Goal: Navigation & Orientation: Find specific page/section

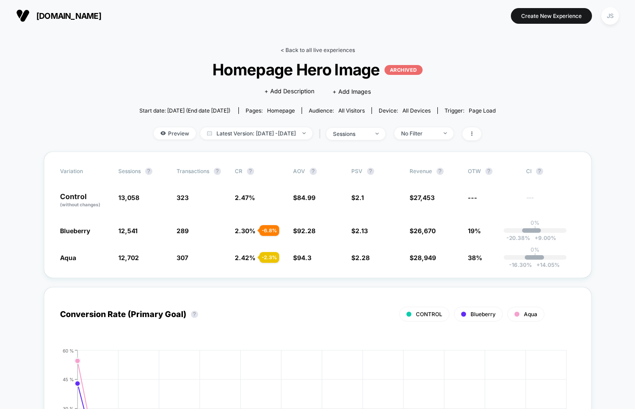
click at [296, 47] on link "< Back to all live experiences" at bounding box center [318, 50] width 74 height 7
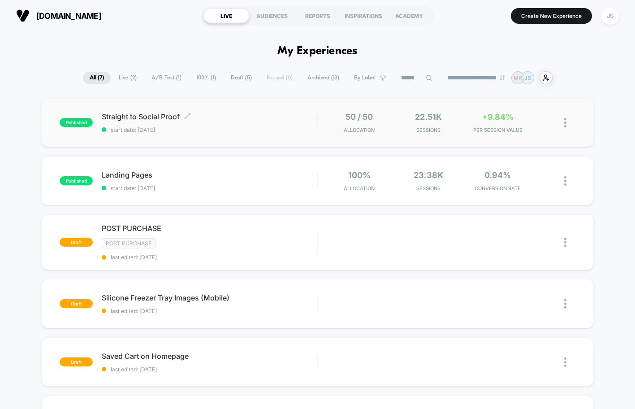
click at [252, 124] on div "Straight to Social Proof Click to edit experience details Click to edit experie…" at bounding box center [210, 122] width 216 height 21
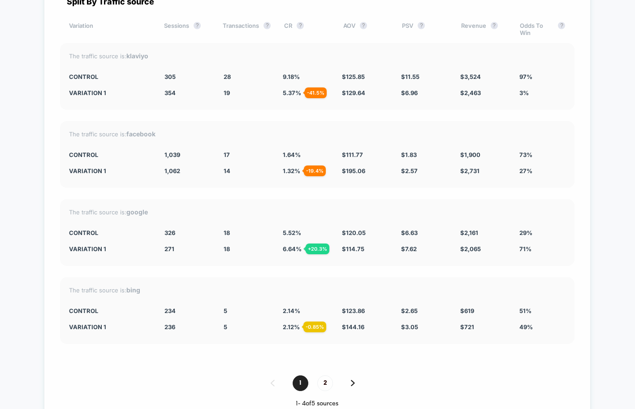
scroll to position [1628, 0]
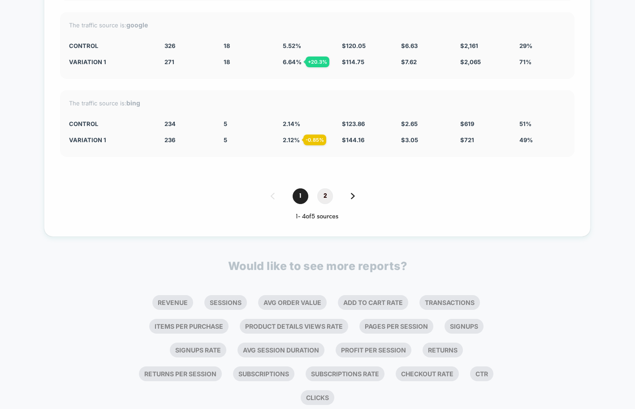
click at [327, 191] on span "2" at bounding box center [325, 196] width 16 height 16
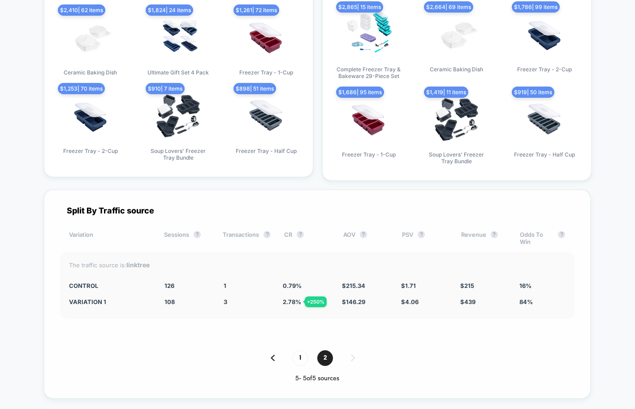
scroll to position [1420, 0]
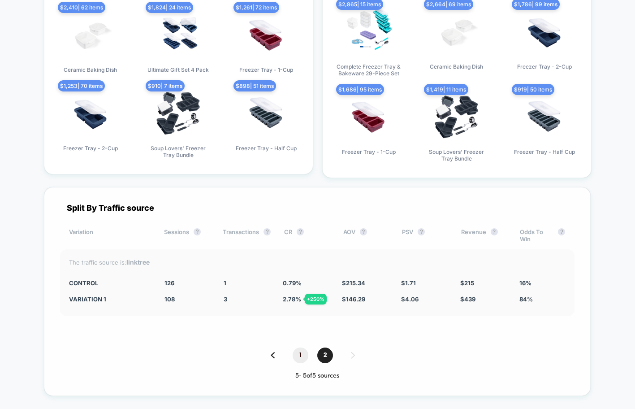
click at [302, 351] on span "1" at bounding box center [301, 355] width 16 height 16
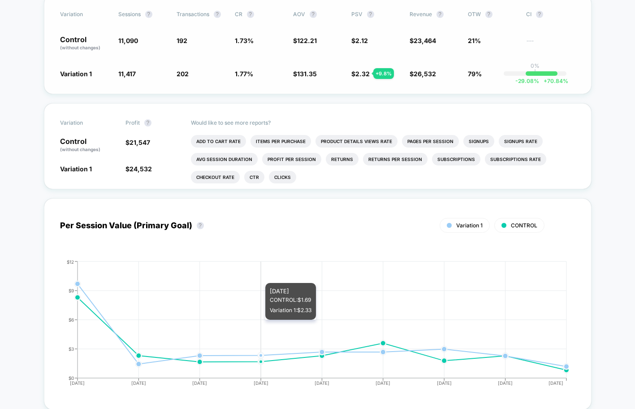
scroll to position [0, 0]
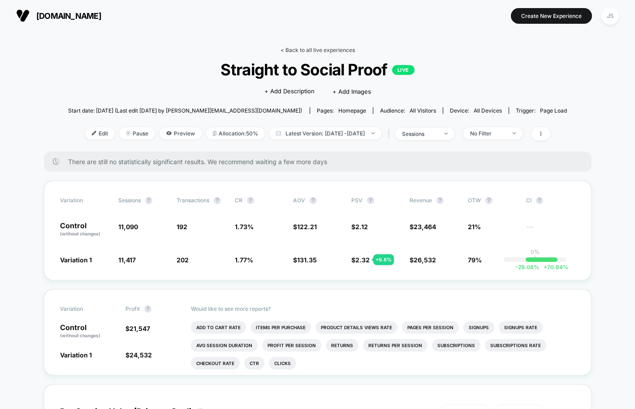
click at [315, 51] on link "< Back to all live experiences" at bounding box center [318, 50] width 74 height 7
